Goal: Task Accomplishment & Management: Use online tool/utility

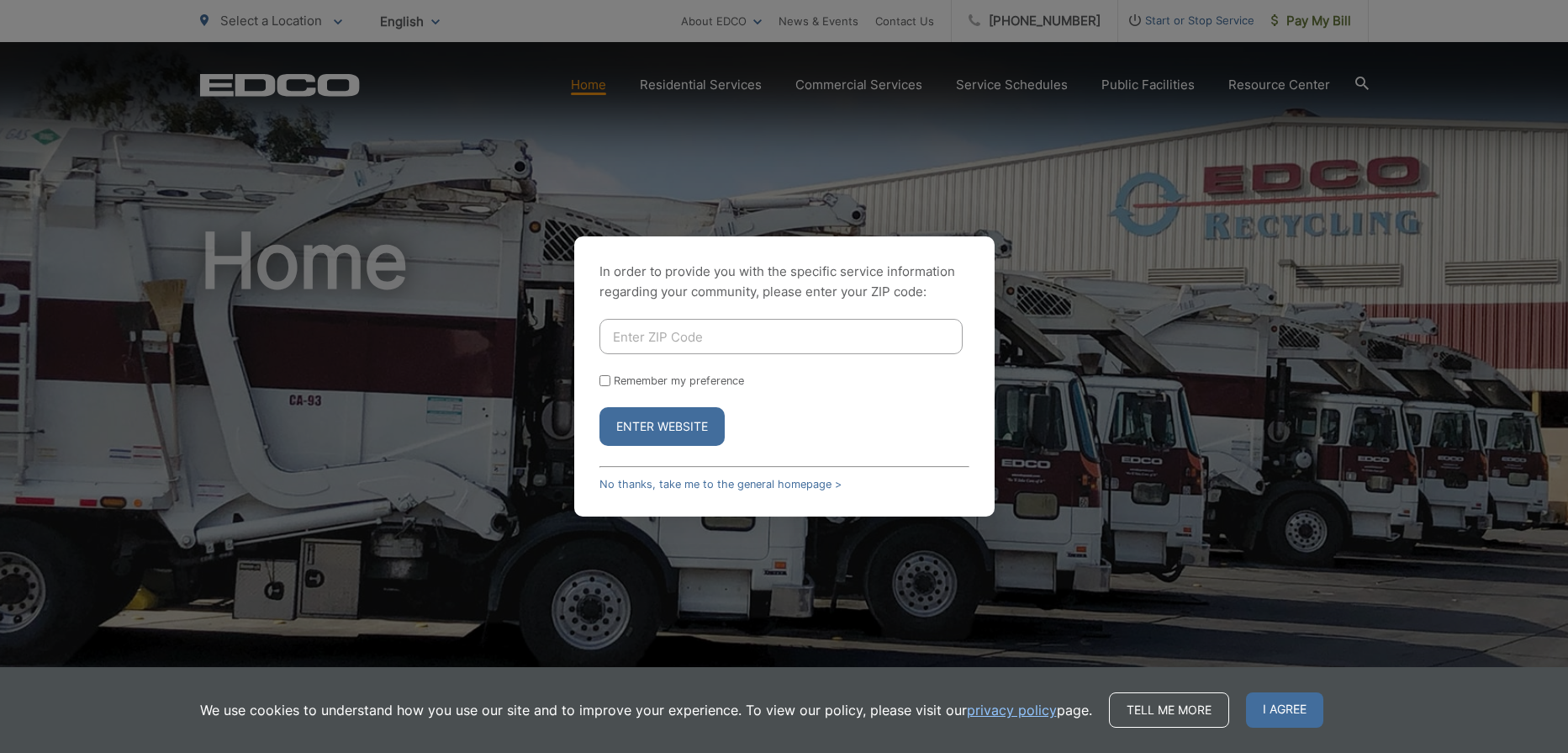
click at [641, 338] on input "Enter ZIP Code" at bounding box center [780, 337] width 363 height 35
type input "92082"
click at [650, 426] on button "Enter Website" at bounding box center [662, 426] width 126 height 39
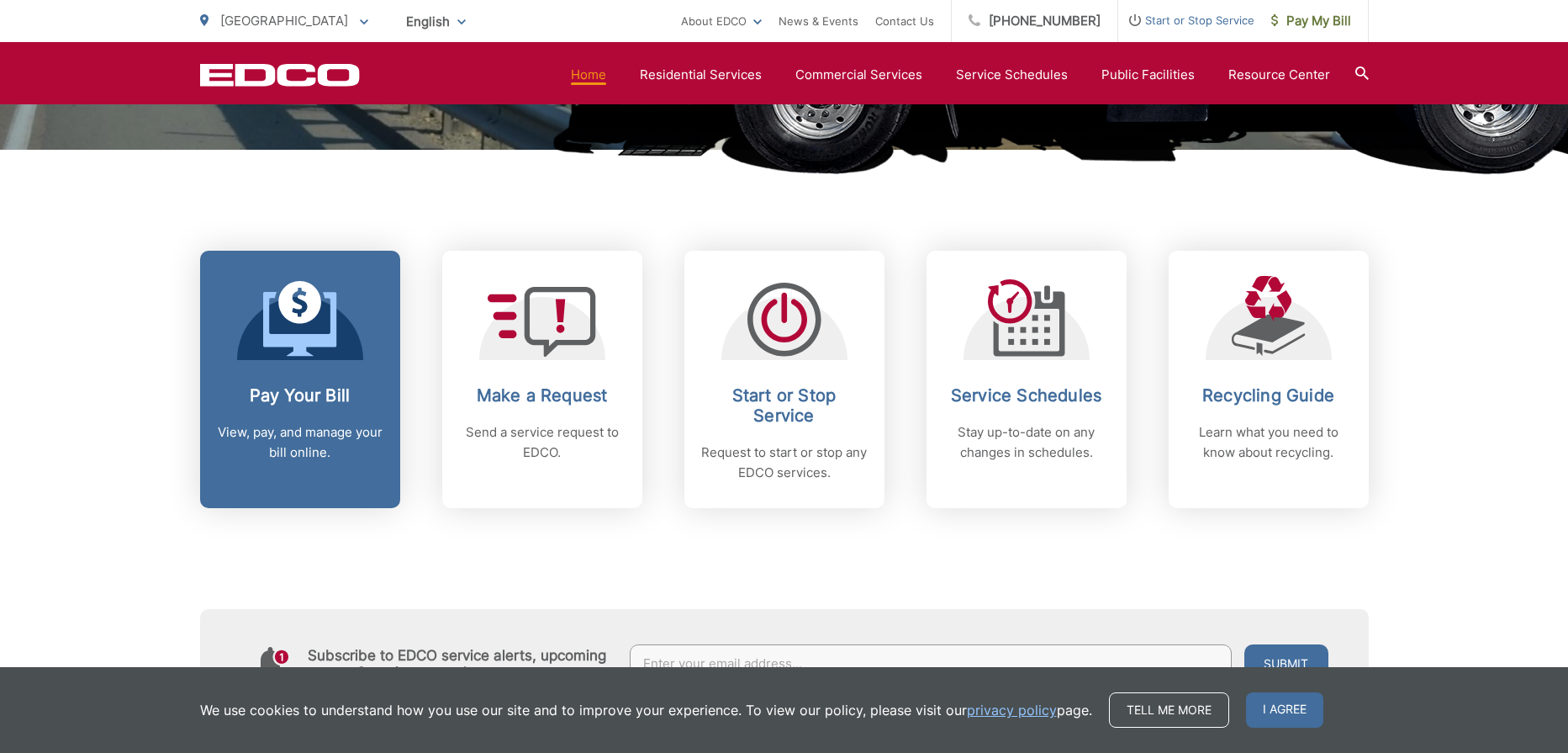
scroll to position [592, 0]
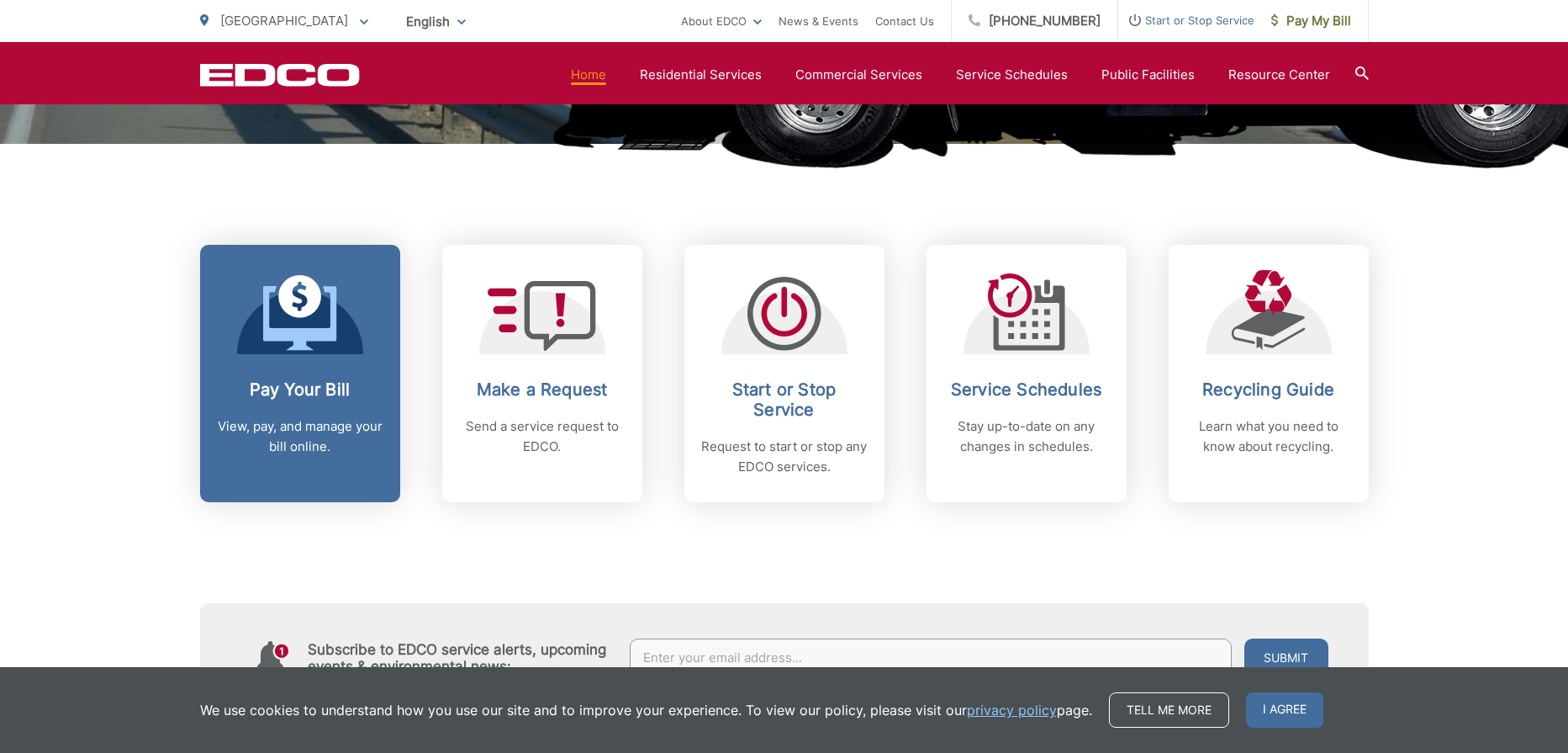
click at [301, 335] on icon at bounding box center [300, 317] width 73 height 64
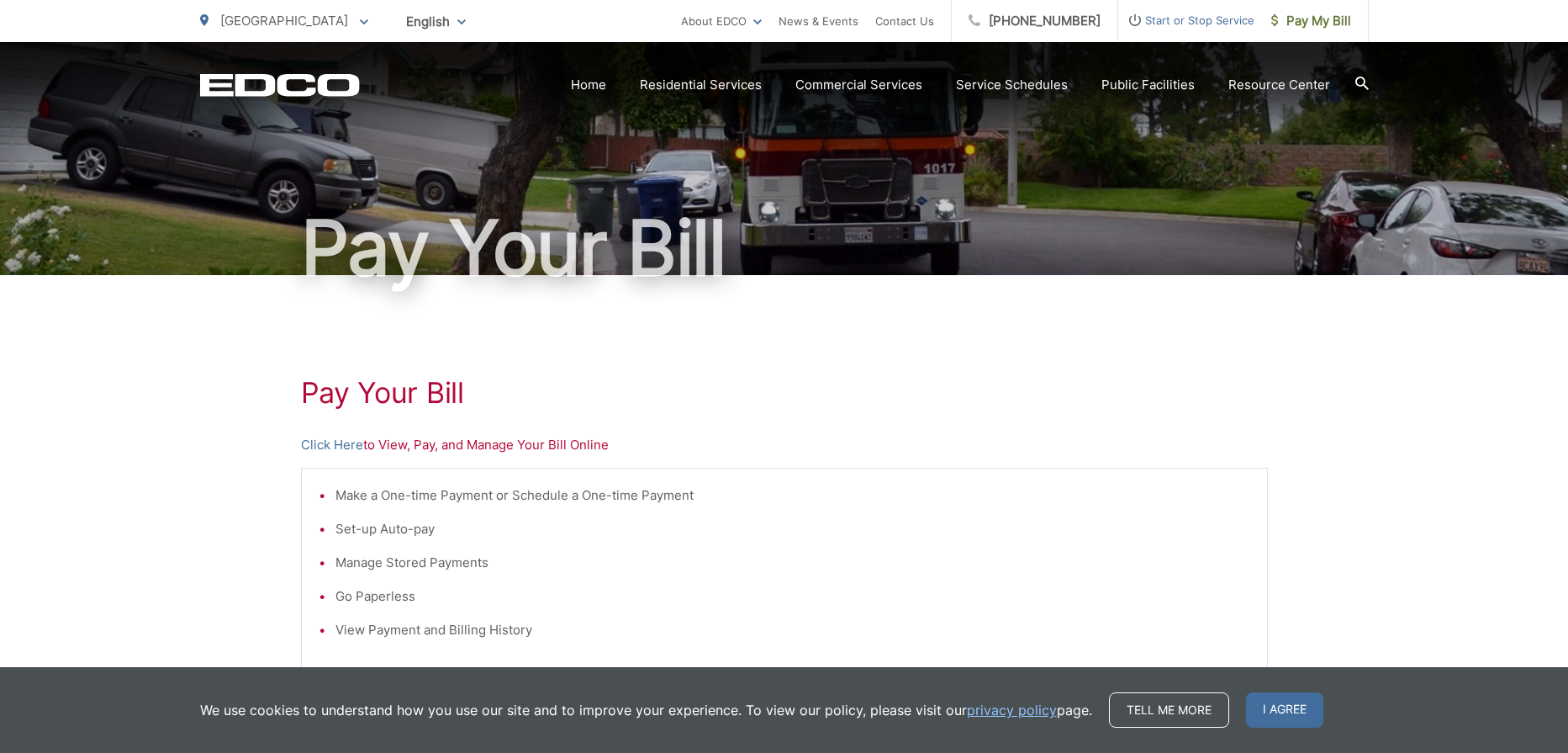
scroll to position [52, 1]
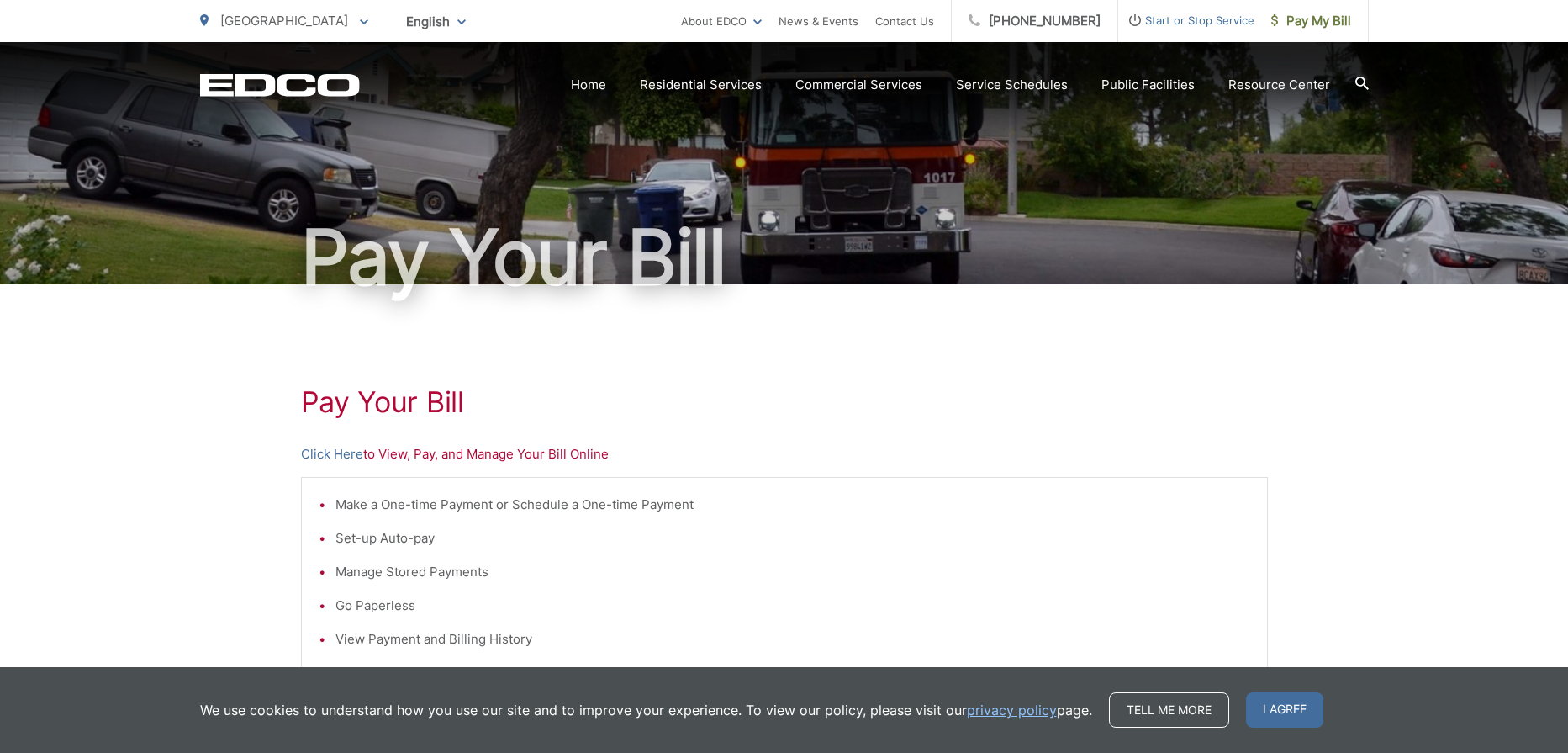
click at [336, 499] on li "Make a One-time Payment or Schedule a One-time Payment" at bounding box center [792, 505] width 914 height 20
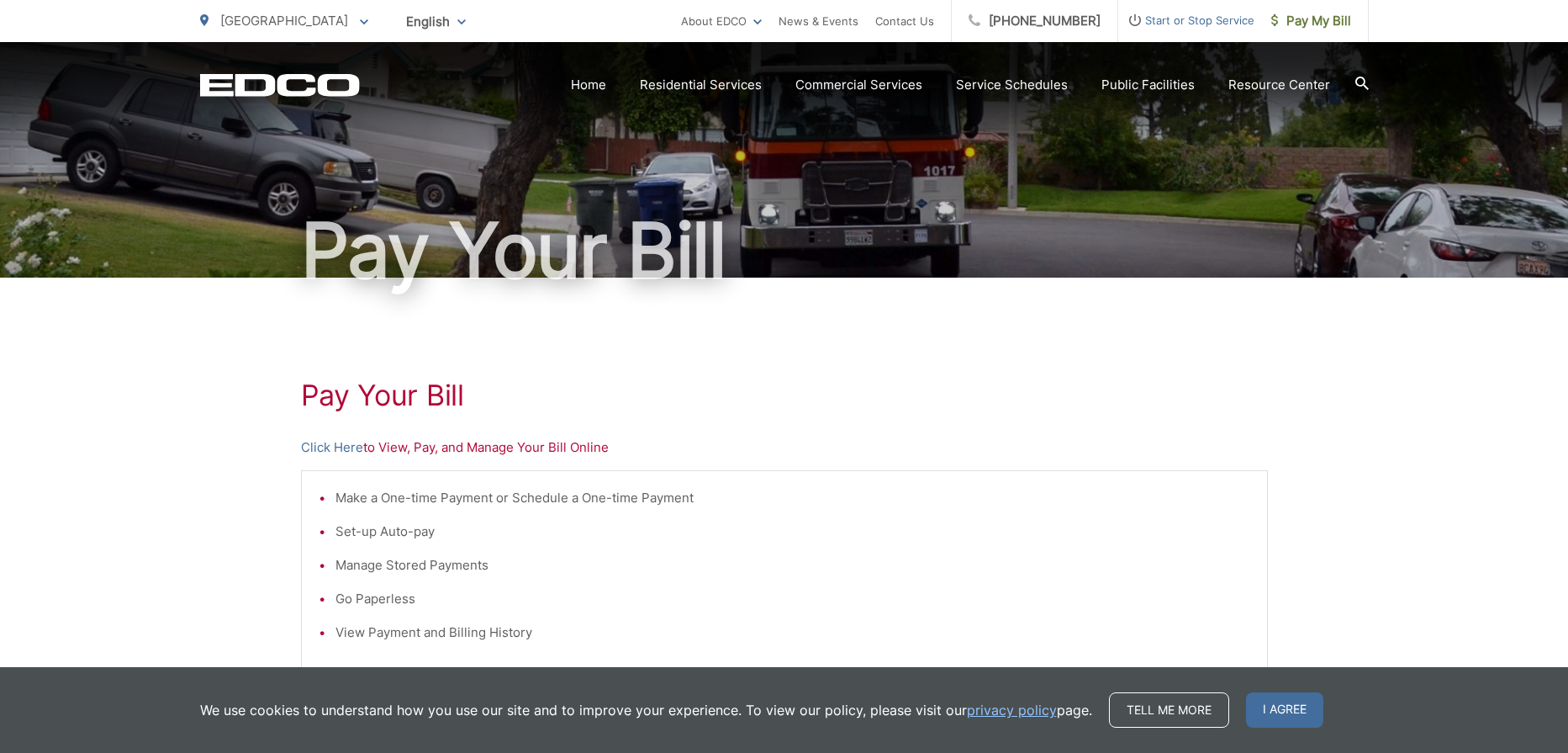
scroll to position [75, 0]
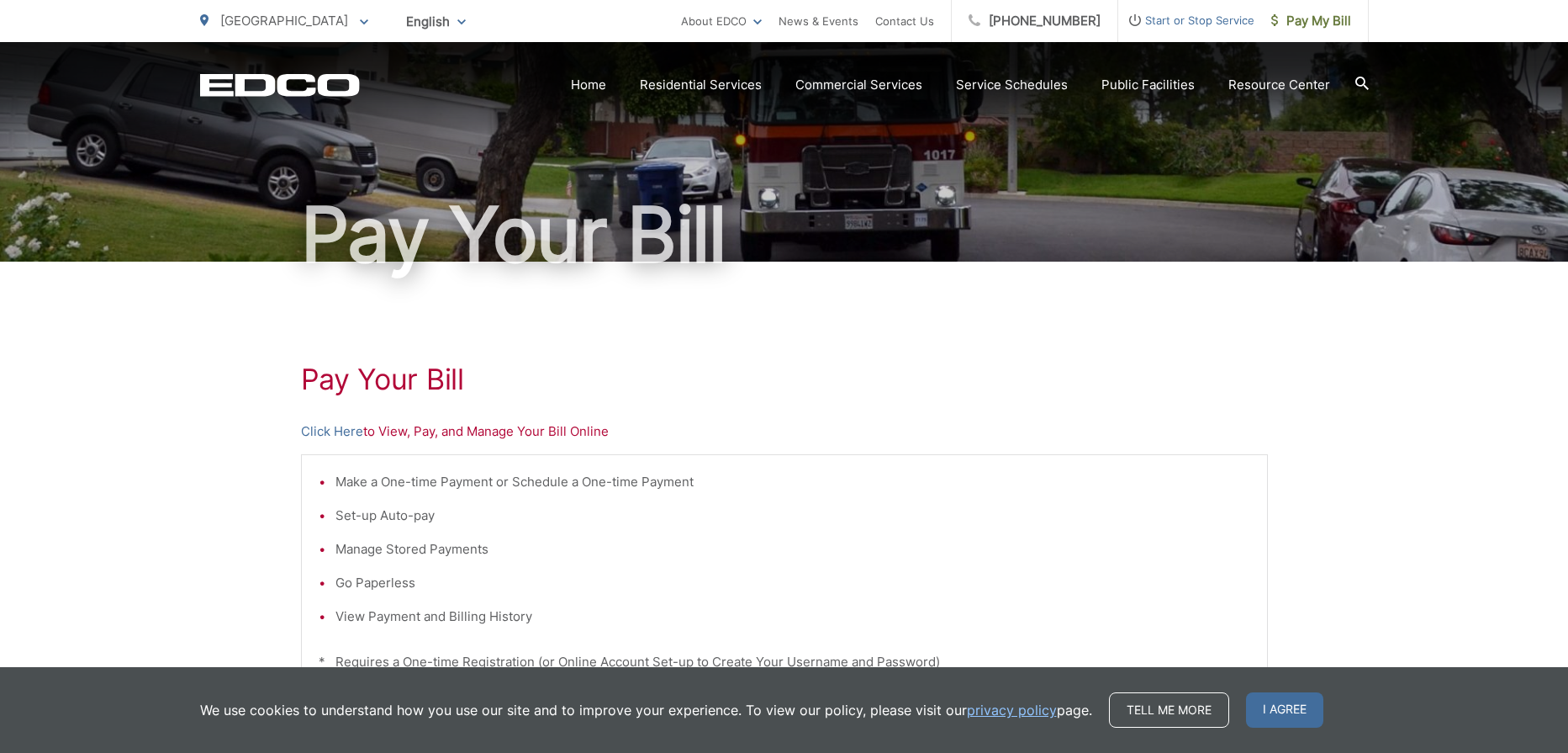
click at [336, 481] on li "Make a One-time Payment or Schedule a One-time Payment" at bounding box center [792, 482] width 914 height 20
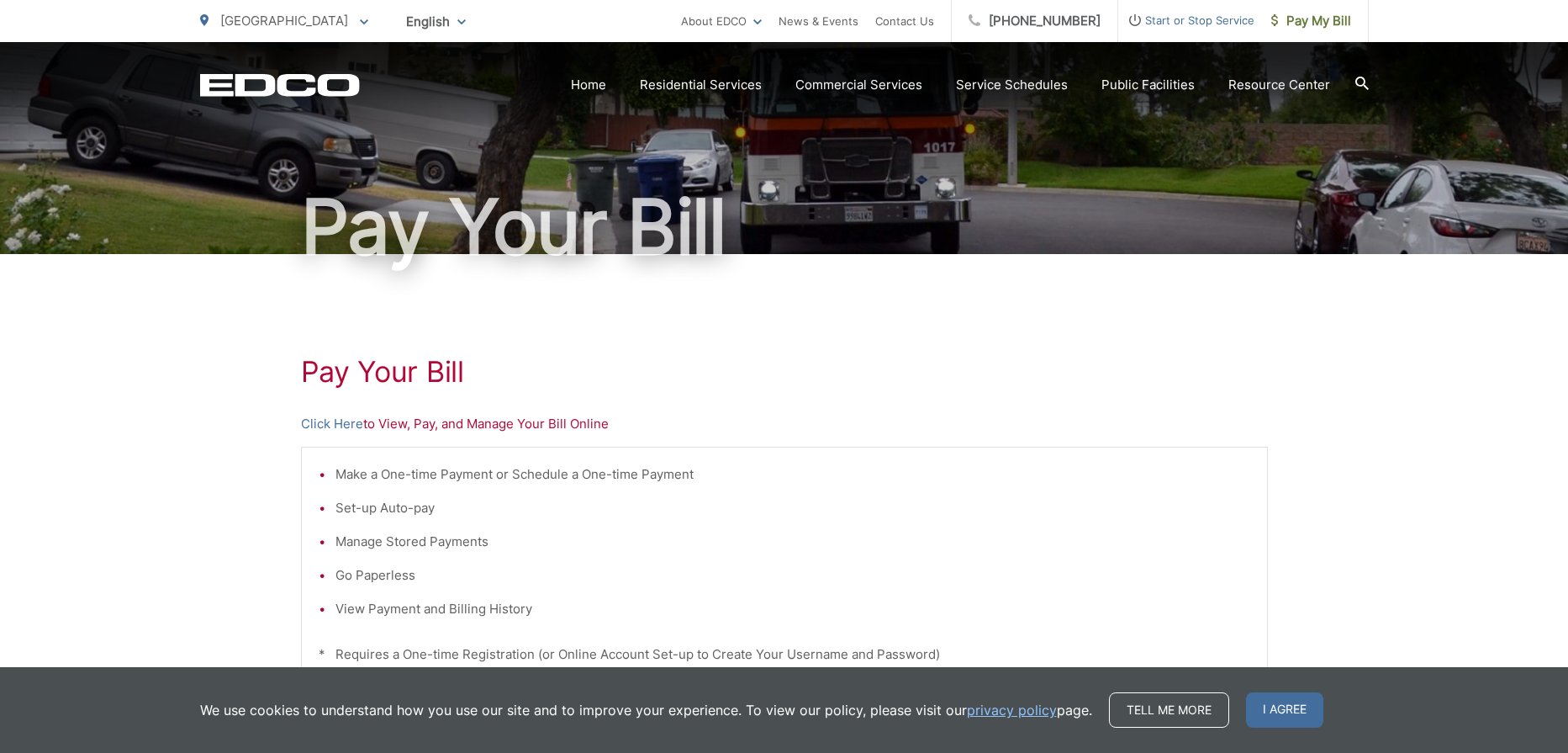
scroll to position [84, 1]
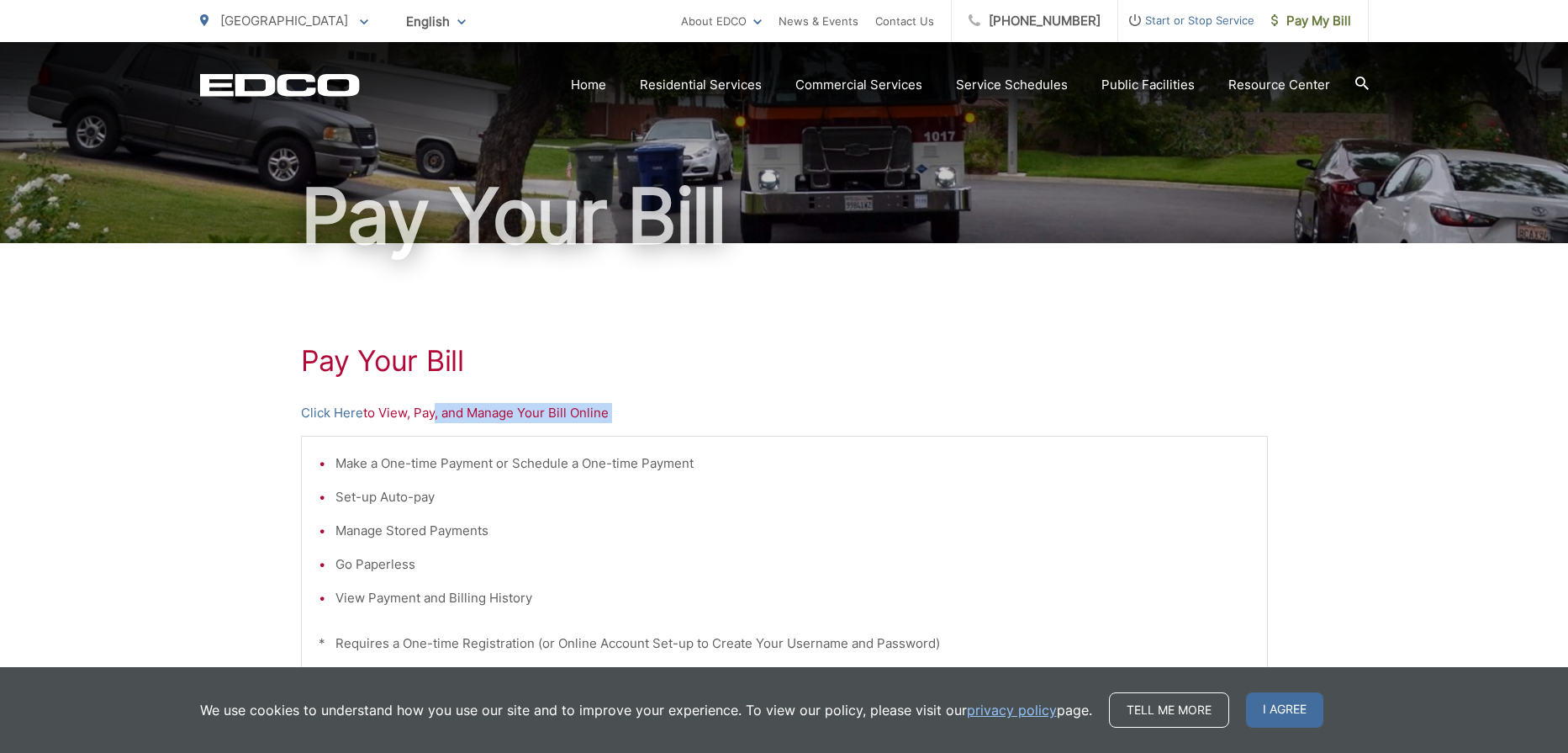
click at [431, 423] on p "Click Here to View, Pay, and Manage Your Bill Online" at bounding box center [785, 414] width 967 height 20
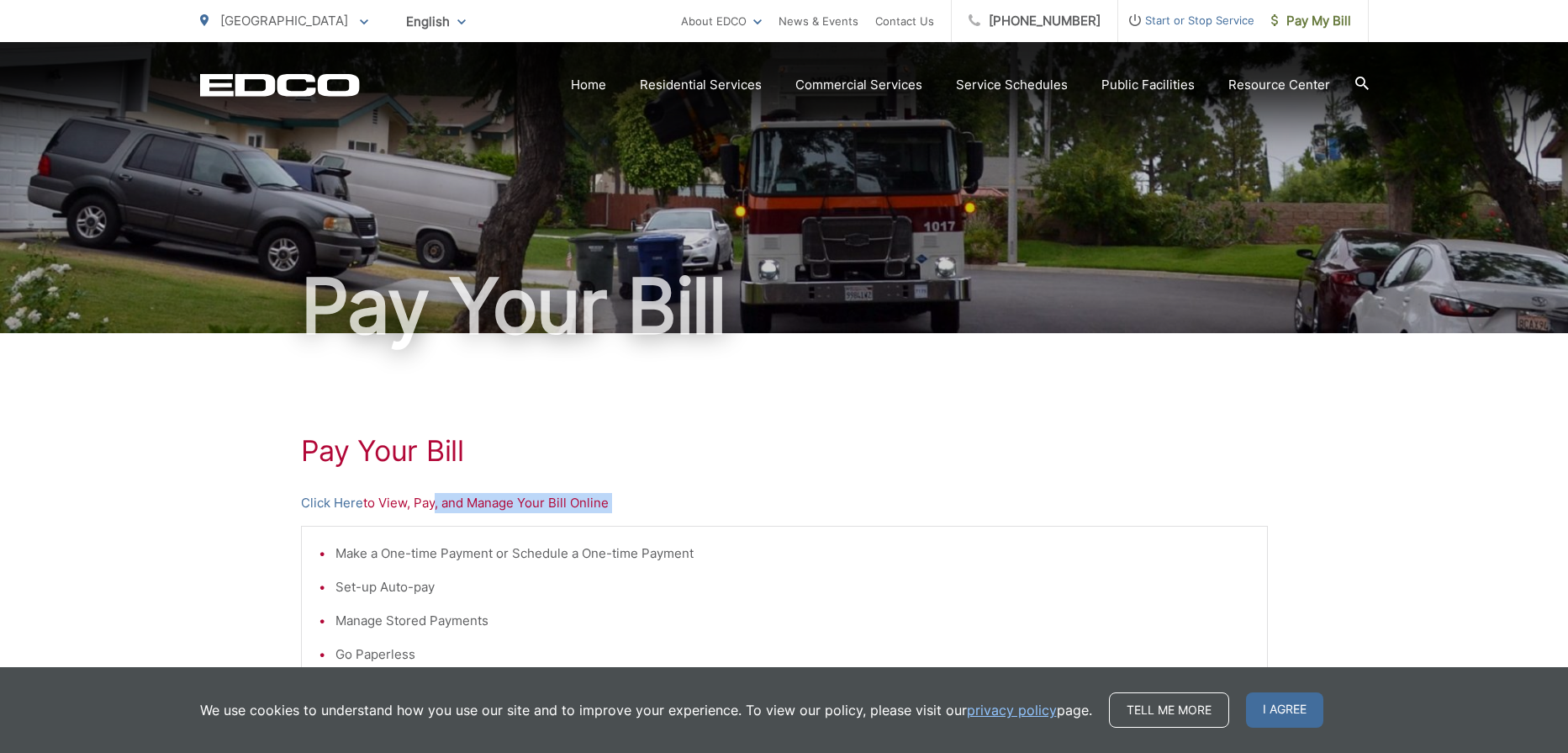
scroll to position [0, 0]
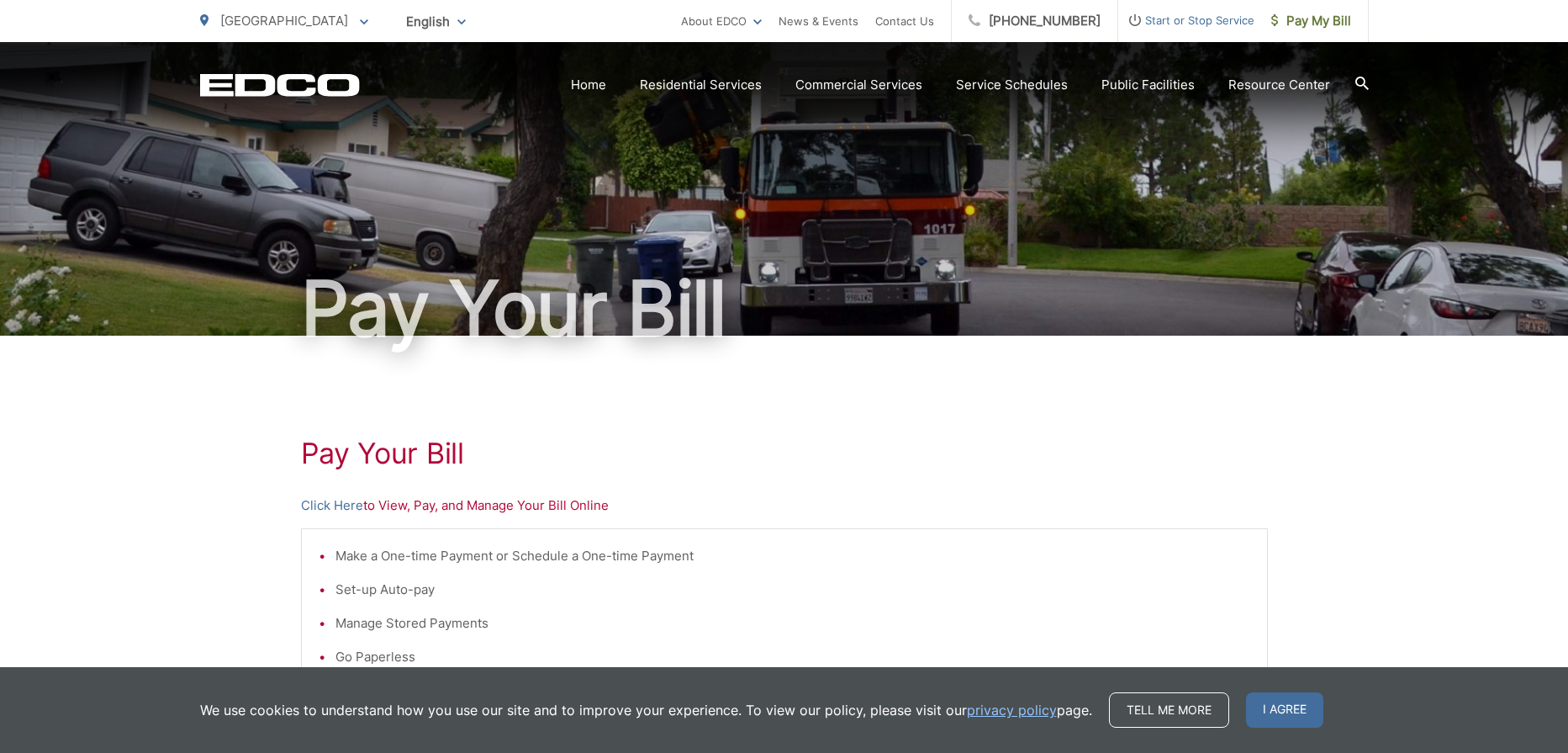
click at [557, 455] on h1 "Pay Your Bill" at bounding box center [785, 453] width 967 height 33
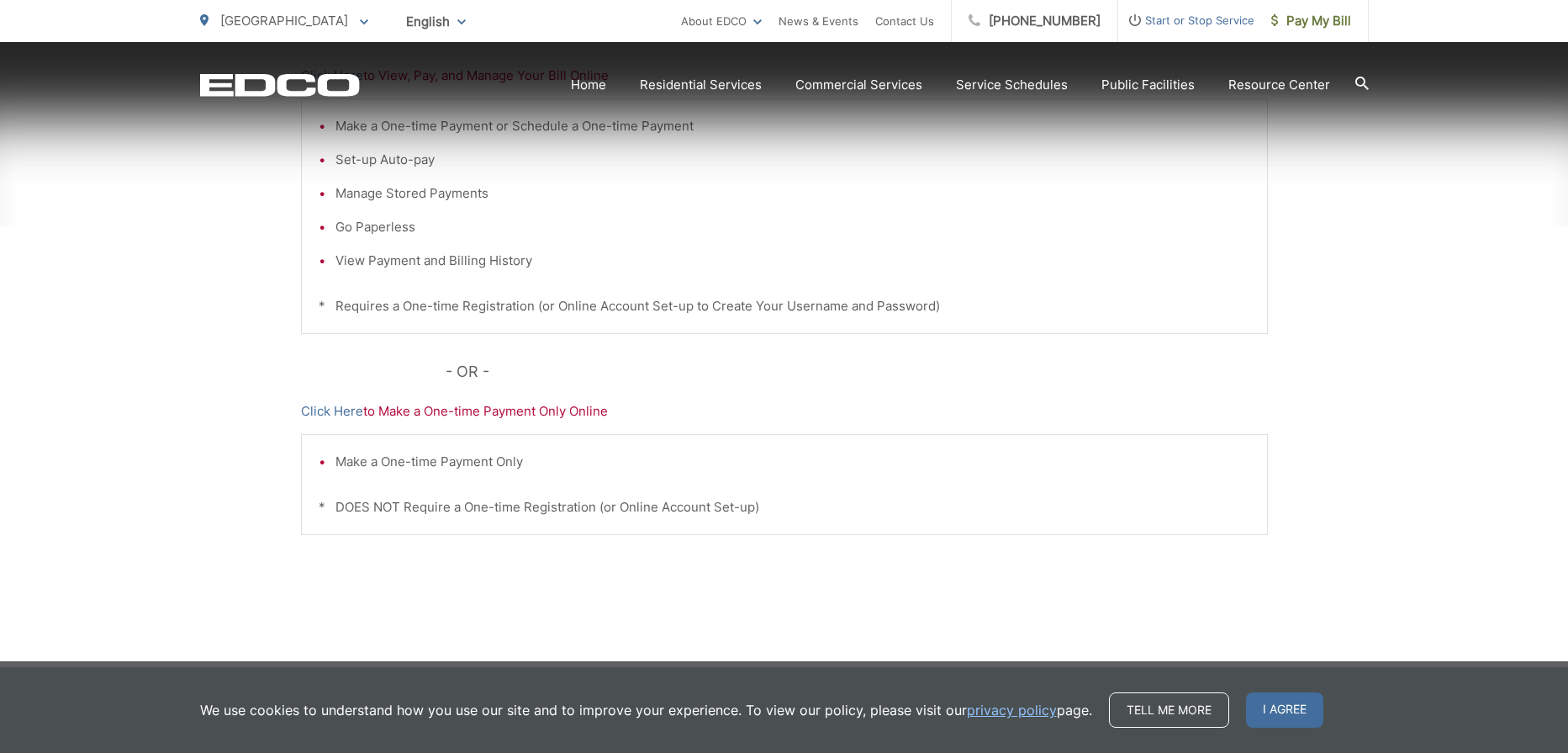
scroll to position [433, 0]
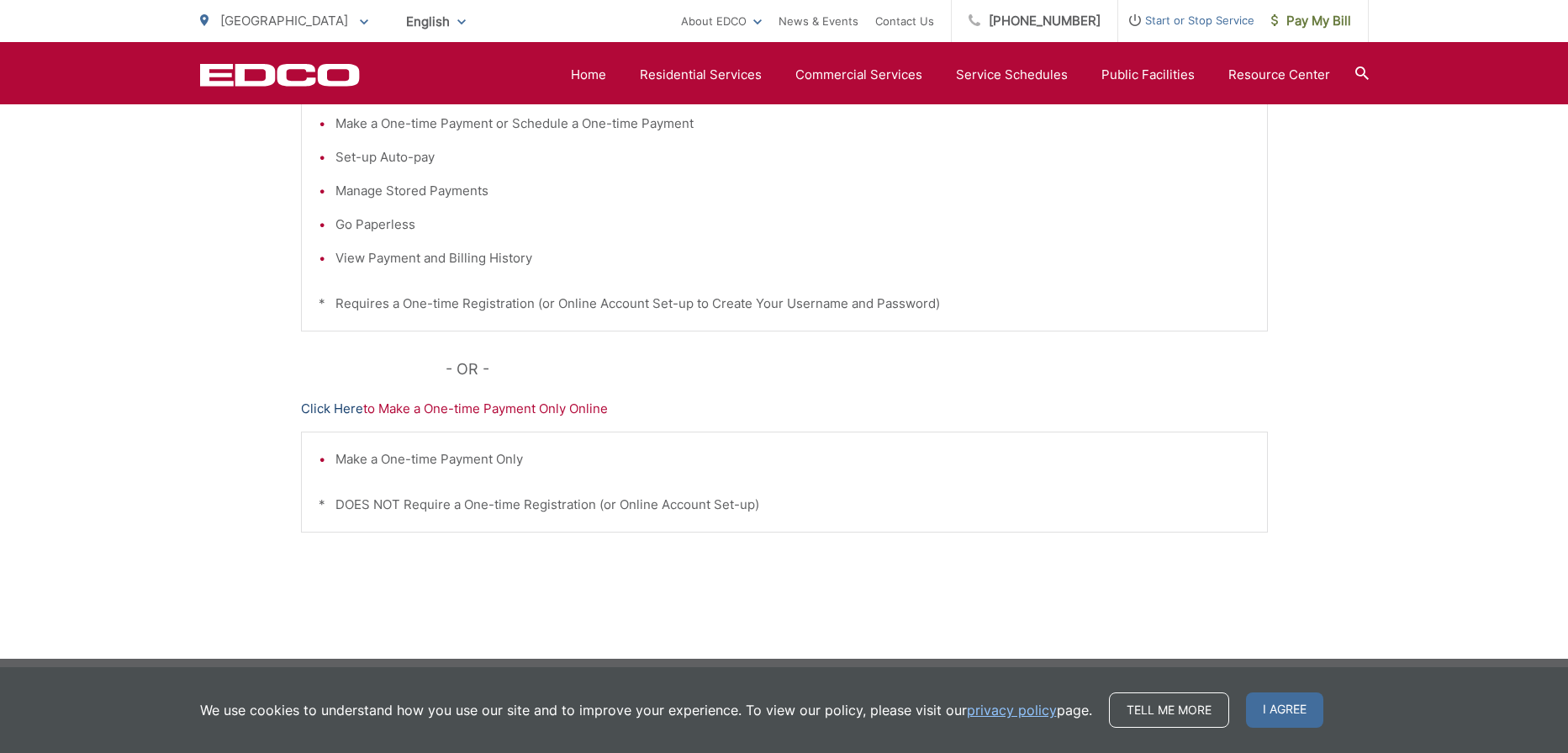
click at [337, 410] on link "Click Here" at bounding box center [332, 409] width 62 height 20
